Goal: Check status: Check status

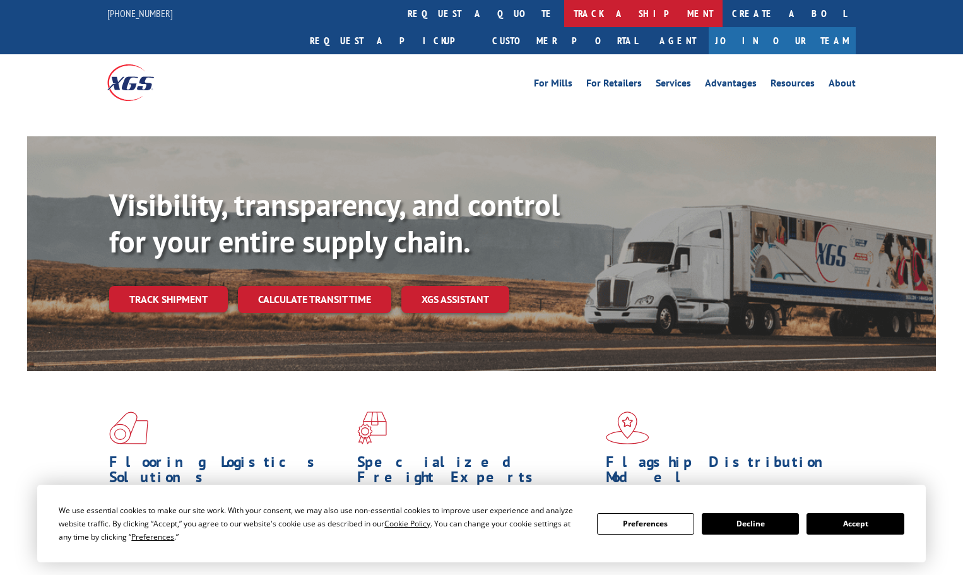
click at [564, 13] on link "track a shipment" at bounding box center [643, 13] width 158 height 27
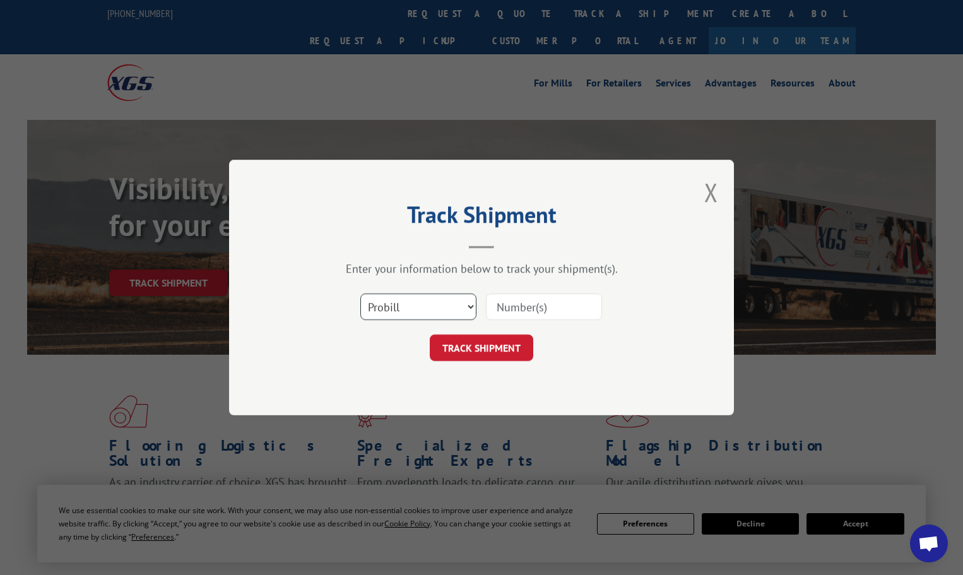
click at [404, 310] on select "Select category... Probill BOL PO" at bounding box center [418, 306] width 116 height 26
select select "po"
click at [360, 293] on select "Select category... Probill BOL PO" at bounding box center [418, 306] width 116 height 26
click at [504, 305] on input at bounding box center [544, 306] width 116 height 26
paste input "1667879"
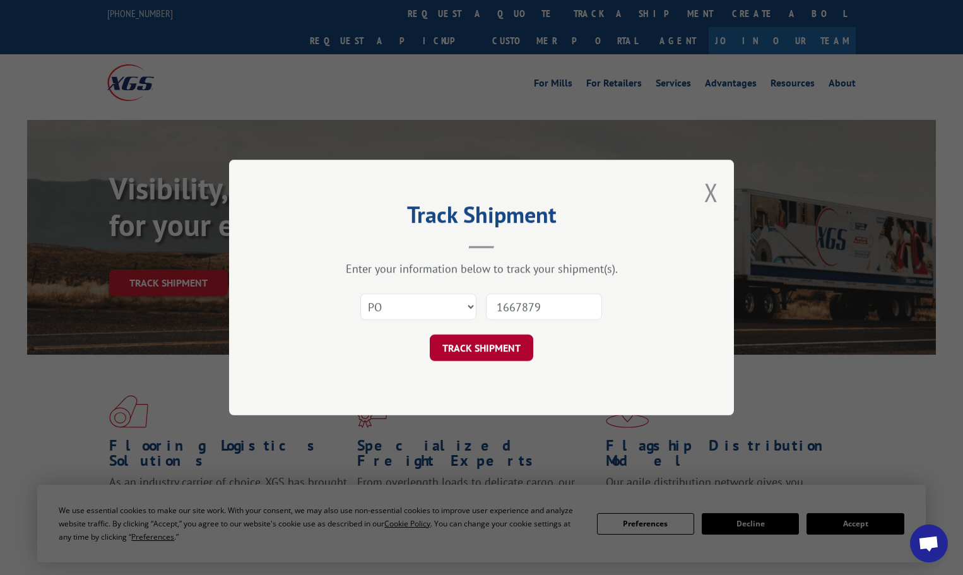
type input "1667879"
click at [496, 352] on button "TRACK SHIPMENT" at bounding box center [481, 347] width 103 height 26
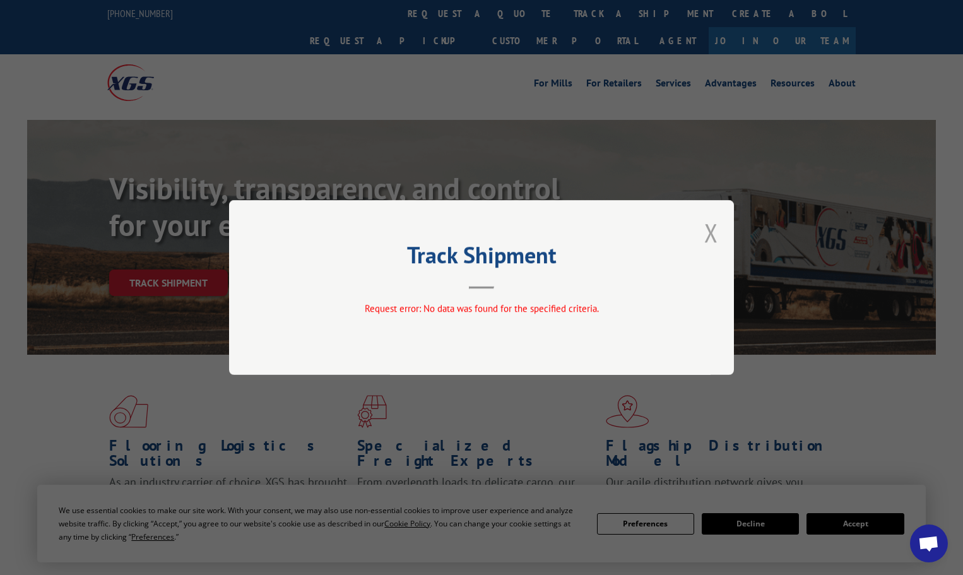
click at [716, 232] on button "Close modal" at bounding box center [711, 232] width 14 height 33
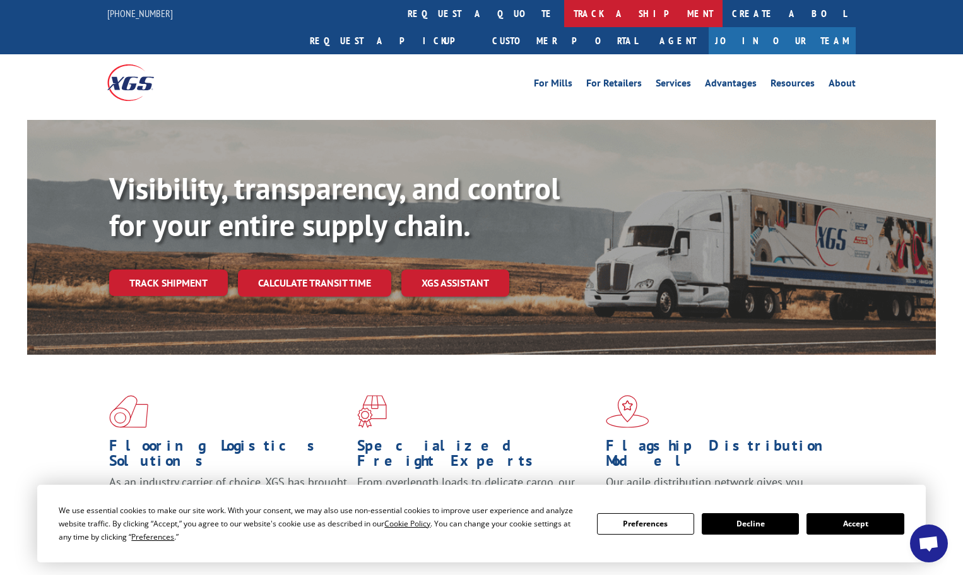
click at [564, 13] on link "track a shipment" at bounding box center [643, 13] width 158 height 27
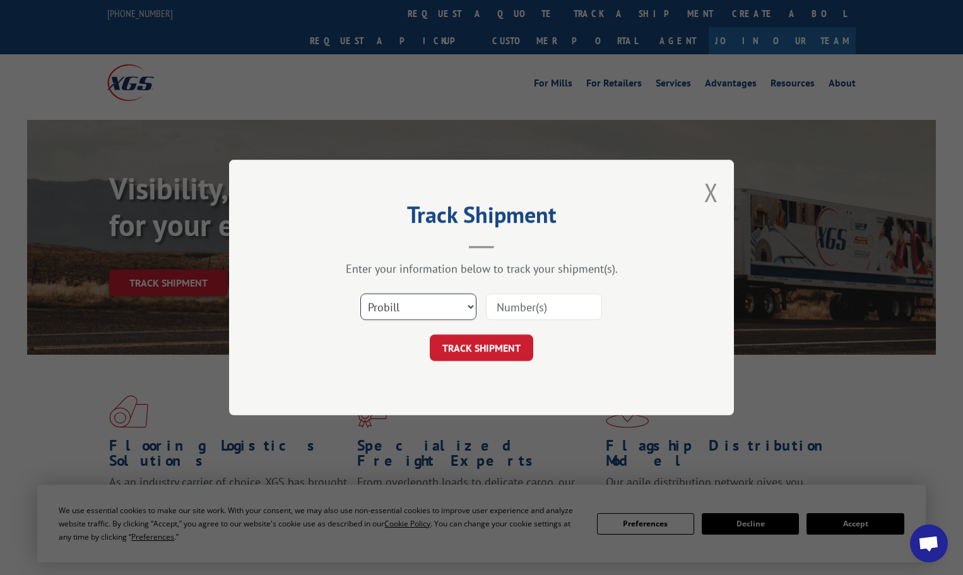
click at [407, 301] on select "Select category... Probill BOL PO" at bounding box center [418, 306] width 116 height 26
select select "bol"
click at [360, 293] on select "Select category... Probill BOL PO" at bounding box center [418, 306] width 116 height 26
click at [516, 305] on input at bounding box center [544, 306] width 116 height 26
paste input "1667879"
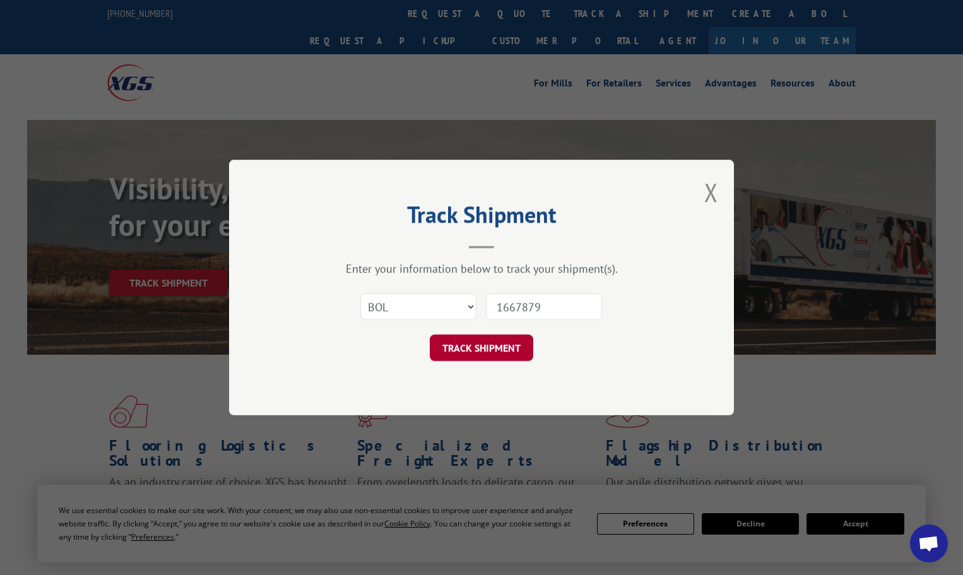
type input "1667879"
click at [514, 350] on button "TRACK SHIPMENT" at bounding box center [481, 347] width 103 height 26
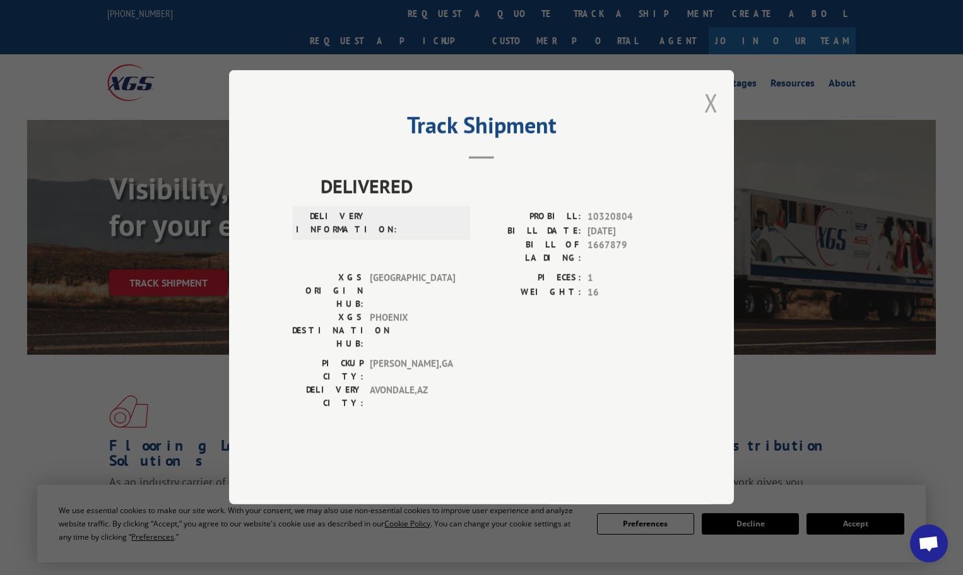
click at [710, 119] on button "Close modal" at bounding box center [711, 102] width 14 height 33
